Goal: Complete application form

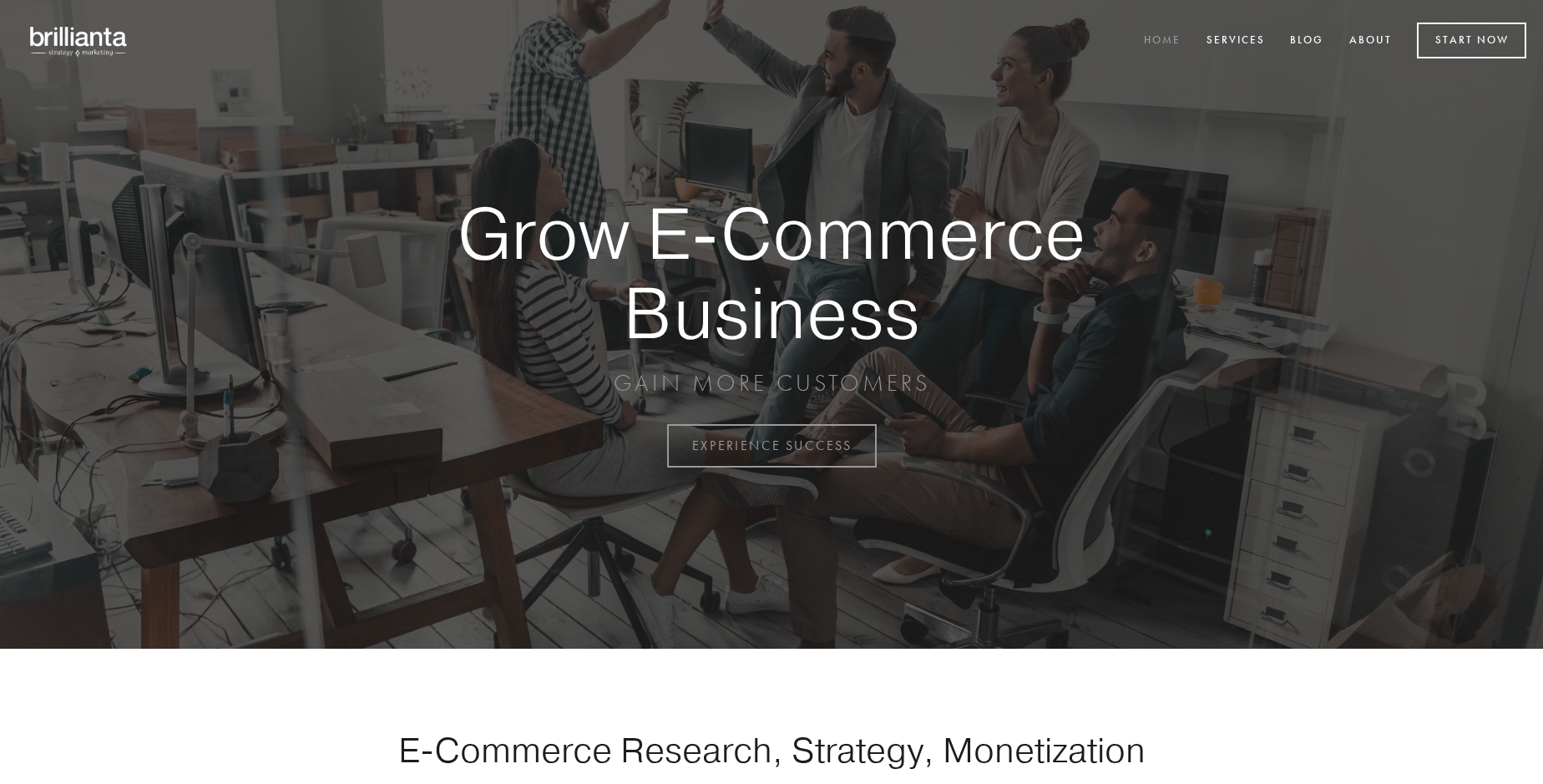
scroll to position [4376, 0]
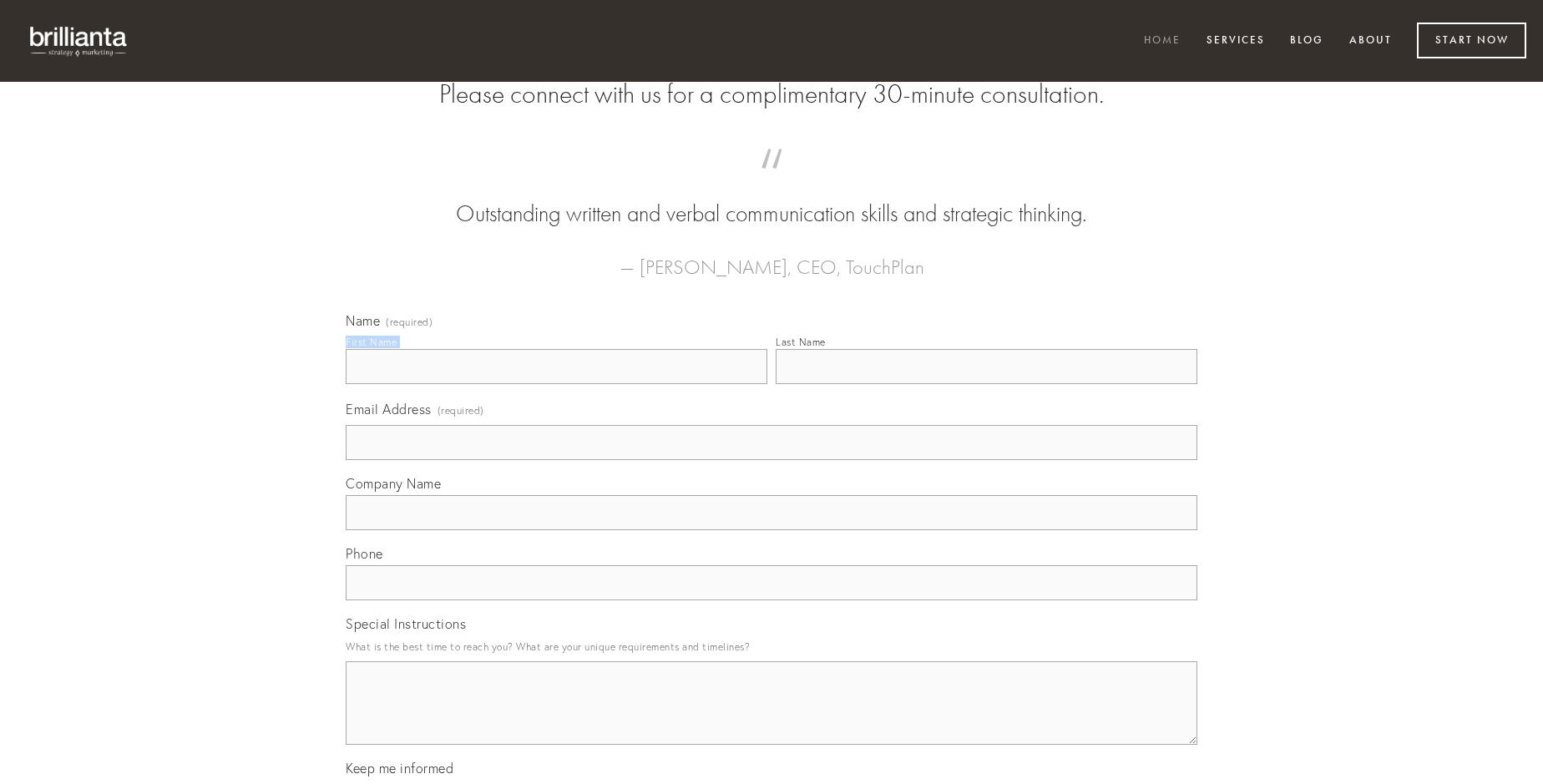
type input "[PERSON_NAME]"
click at [986, 384] on input "Last Name" at bounding box center [986, 366] width 422 height 35
type input "[PERSON_NAME]"
click at [772, 460] on input "Email Address (required)" at bounding box center [771, 442] width 852 height 35
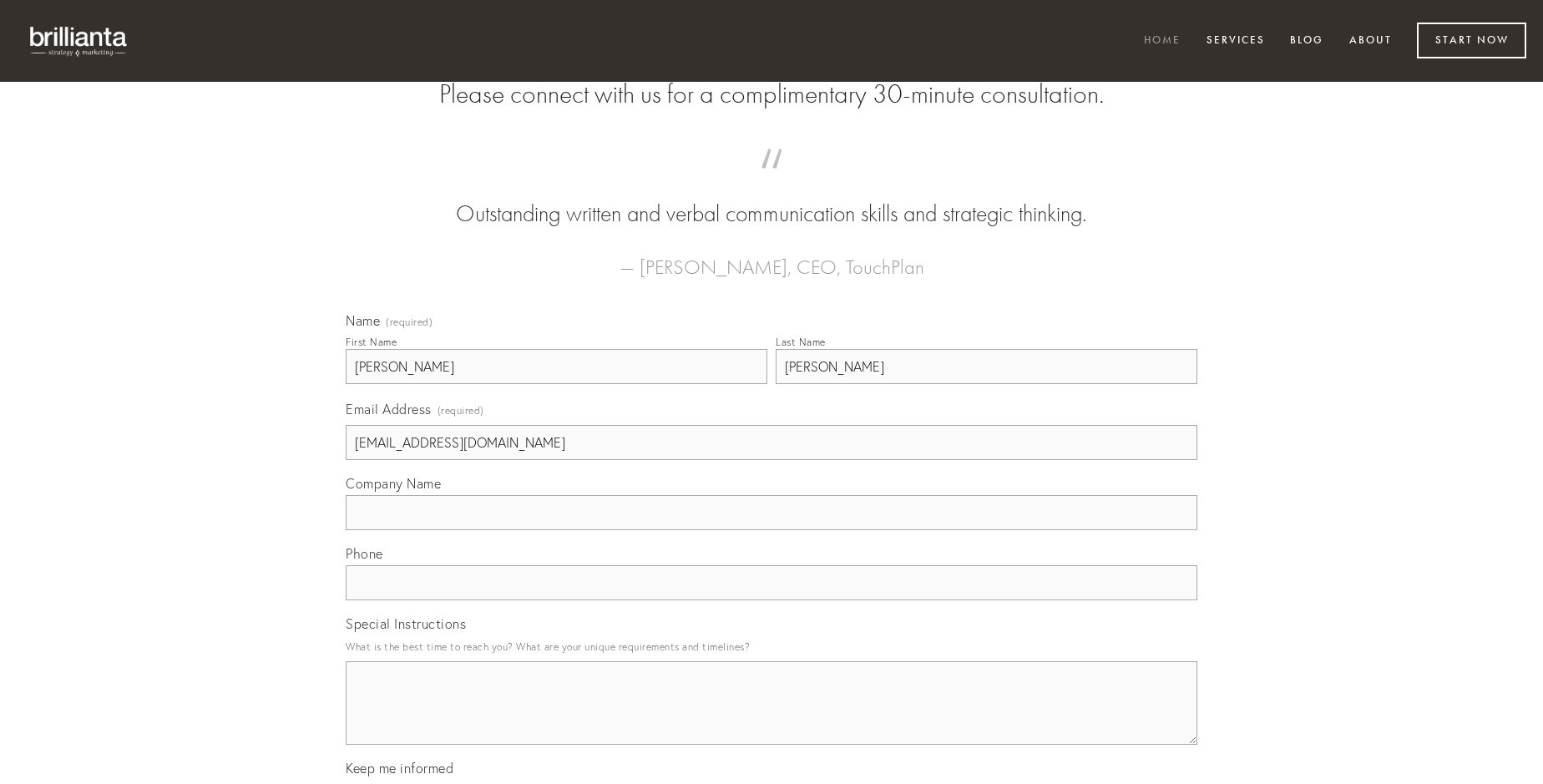
type input "[EMAIL_ADDRESS][DOMAIN_NAME]"
click at [772, 530] on input "Company Name" at bounding box center [771, 512] width 852 height 35
type input "cunctatio"
click at [772, 600] on input "text" at bounding box center [771, 582] width 852 height 35
click at [772, 717] on textarea "Special Instructions" at bounding box center [771, 703] width 852 height 84
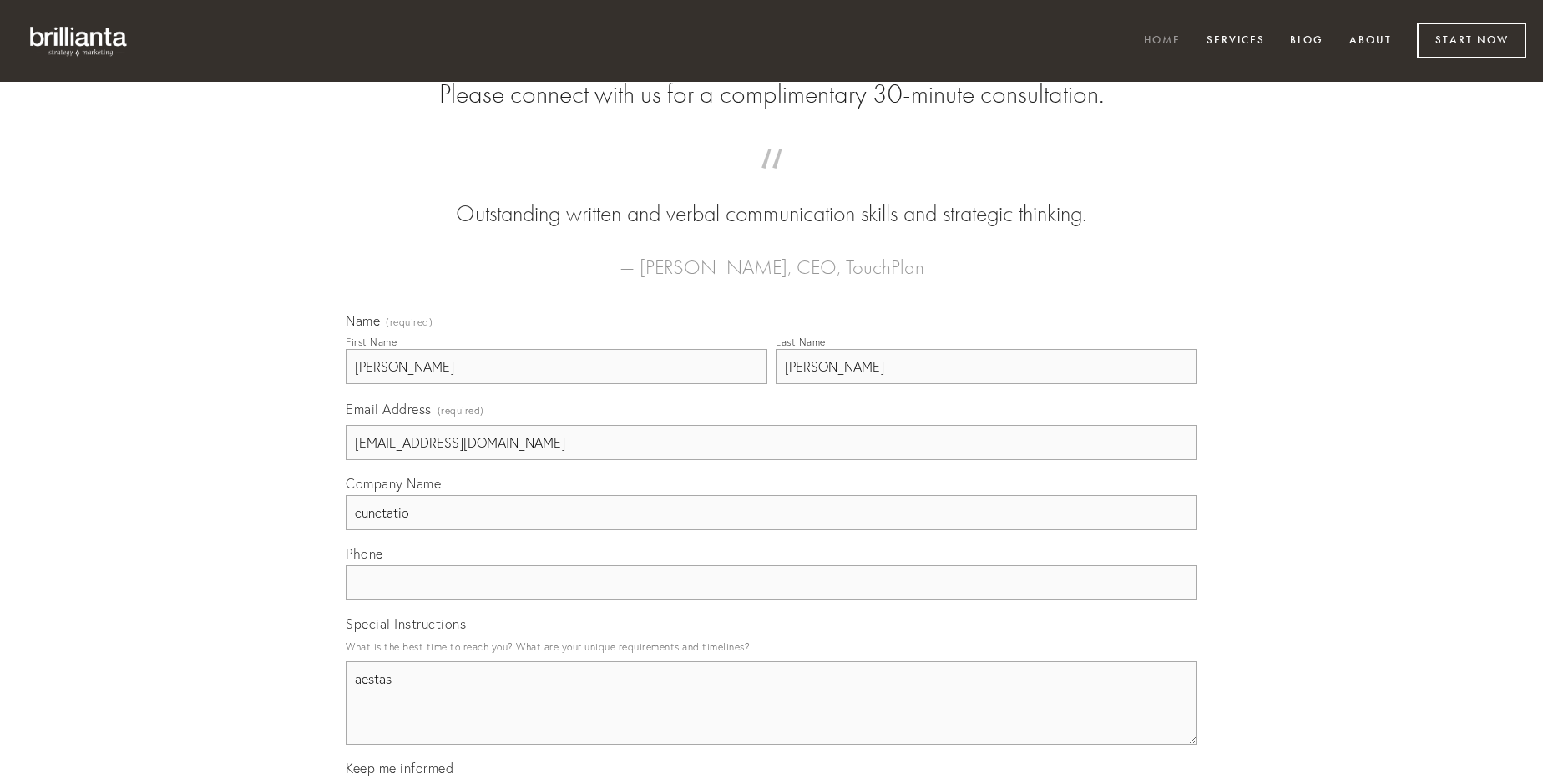
type textarea "aestas"
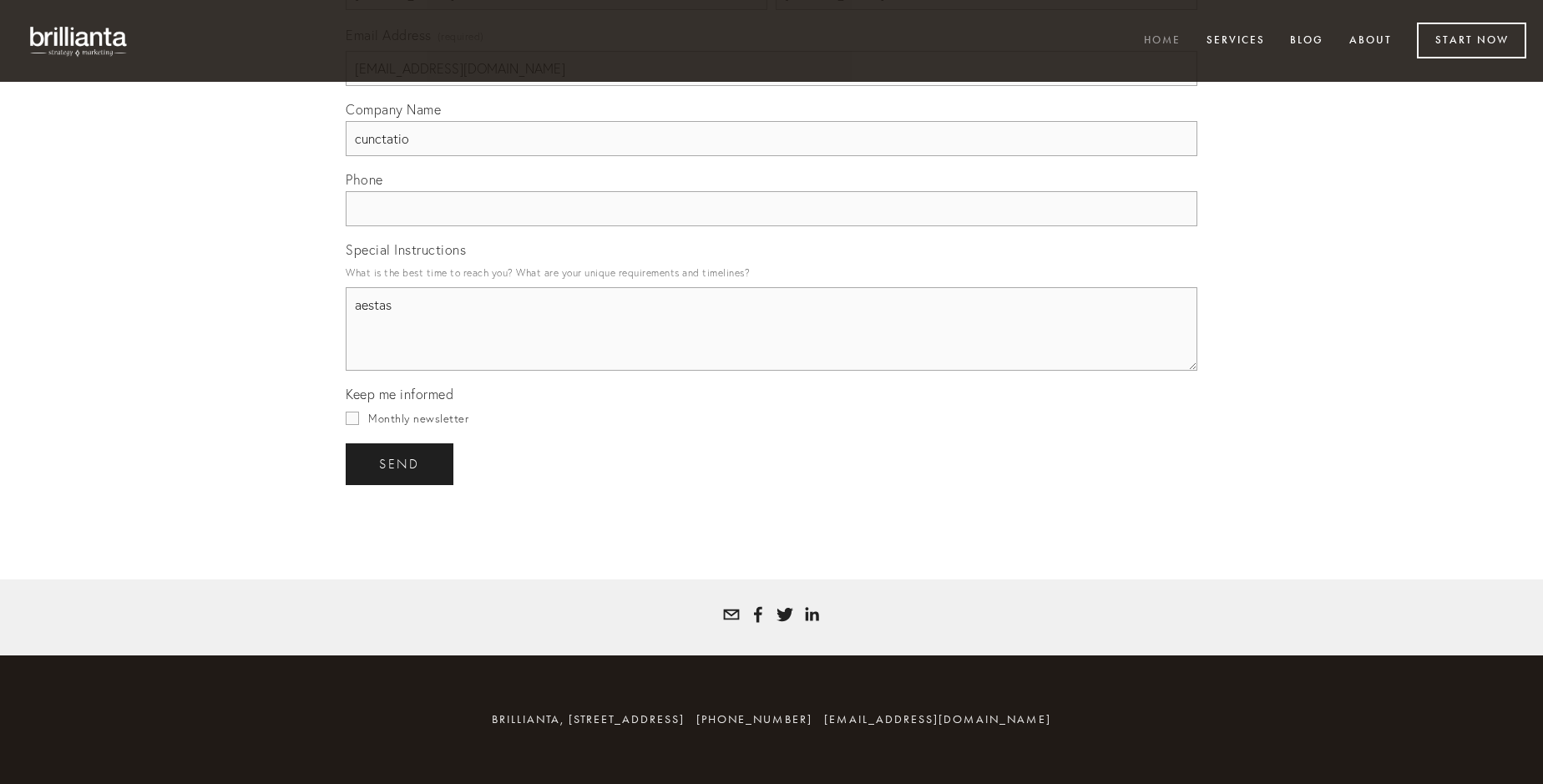
click at [401, 463] on span "send" at bounding box center [399, 464] width 41 height 15
